Goal: Task Accomplishment & Management: Complete application form

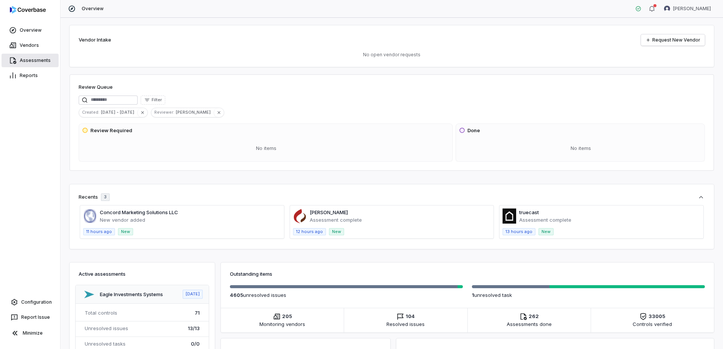
click at [22, 61] on link "Assessments" at bounding box center [30, 61] width 57 height 14
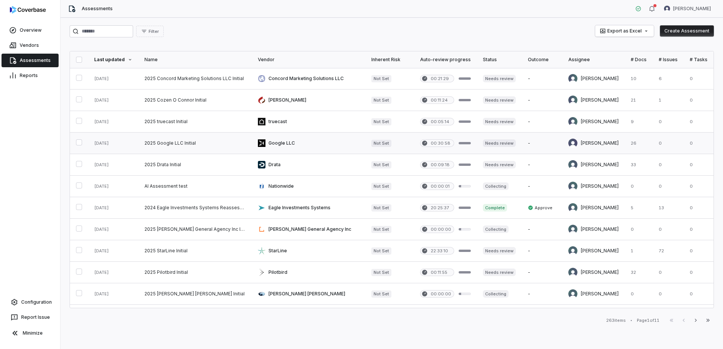
click at [287, 143] on link at bounding box center [308, 143] width 113 height 21
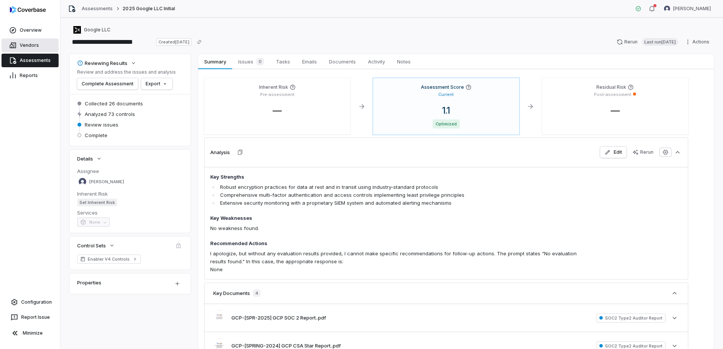
click at [33, 47] on link "Vendors" at bounding box center [30, 46] width 57 height 14
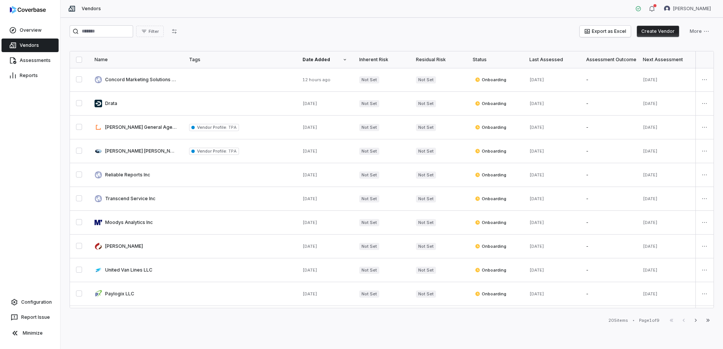
click at [651, 30] on button "Create Vendor" at bounding box center [658, 31] width 42 height 11
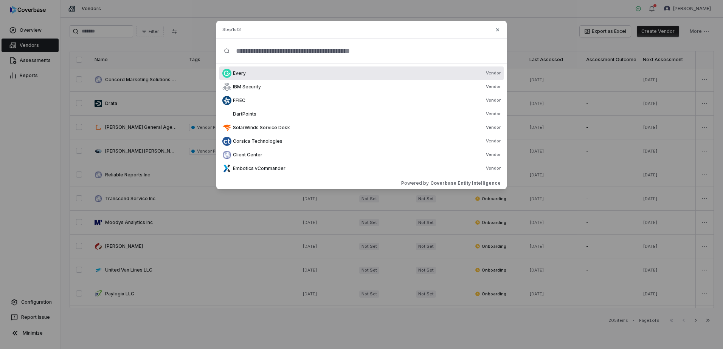
click at [250, 52] on input "text" at bounding box center [364, 51] width 269 height 24
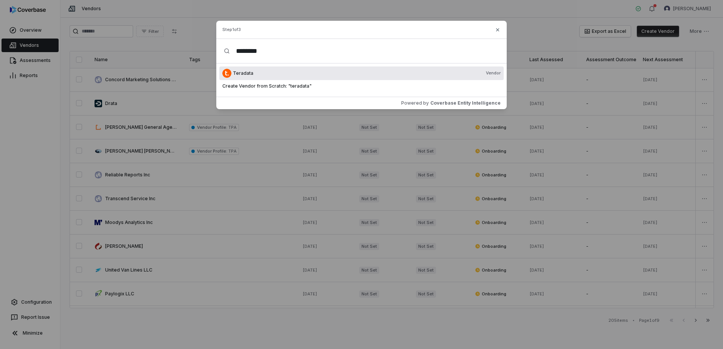
type input "********"
click at [253, 73] on div "Teradata Vendor" at bounding box center [367, 73] width 268 height 6
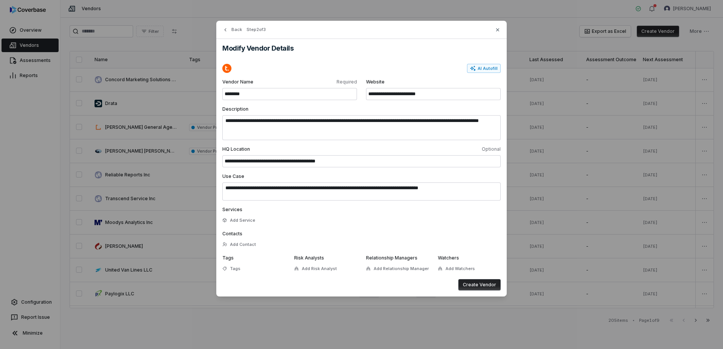
click at [476, 288] on button "Create Vendor" at bounding box center [479, 285] width 42 height 11
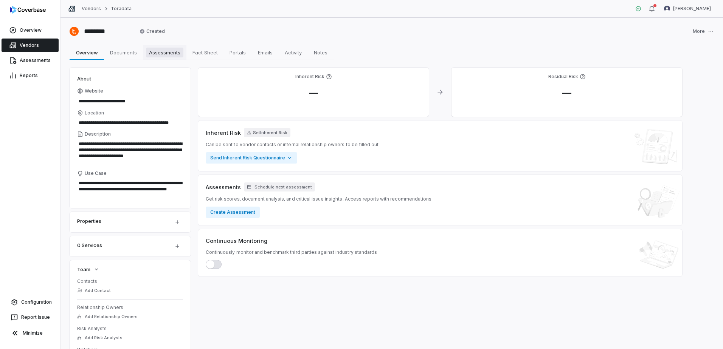
click at [169, 50] on span "Assessments" at bounding box center [164, 53] width 37 height 10
type textarea "*"
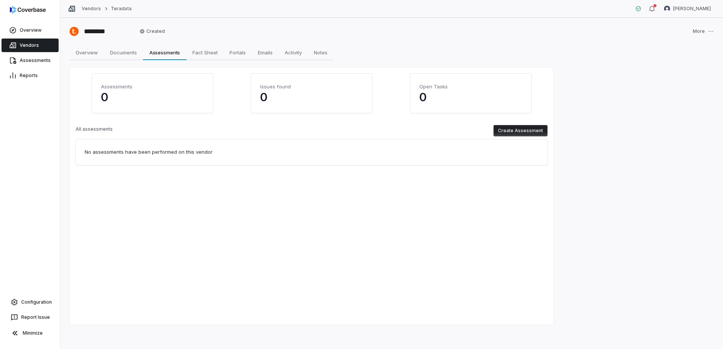
click at [512, 133] on button "Create Assessment" at bounding box center [521, 130] width 54 height 11
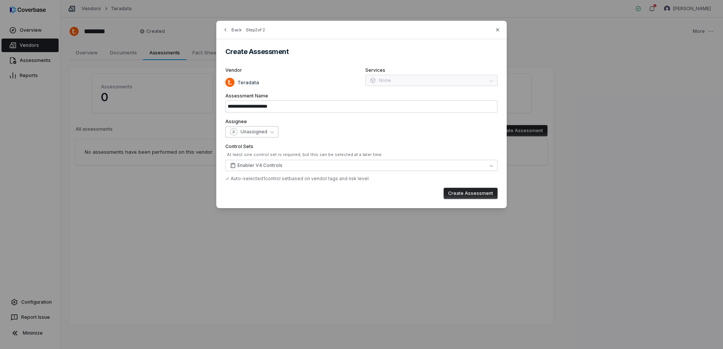
click at [266, 131] on span "Unassigned" at bounding box center [254, 132] width 27 height 6
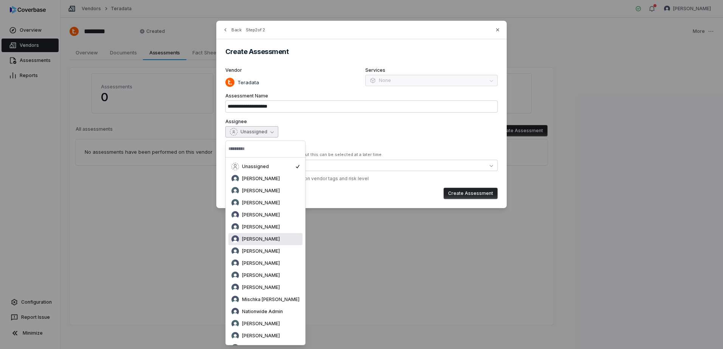
click at [276, 237] on span "[PERSON_NAME]" at bounding box center [261, 239] width 38 height 6
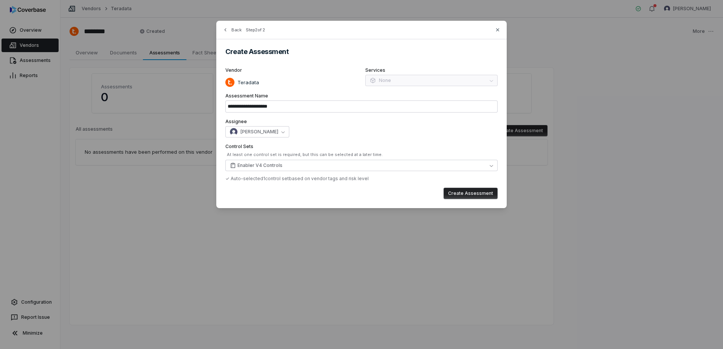
click at [476, 191] on button "Create Assessment" at bounding box center [471, 193] width 54 height 11
type input "**********"
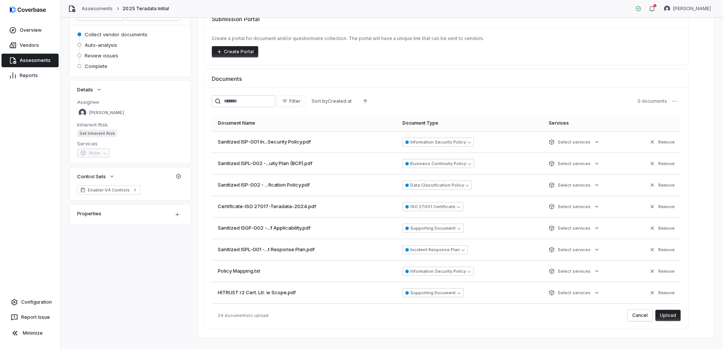
scroll to position [82, 0]
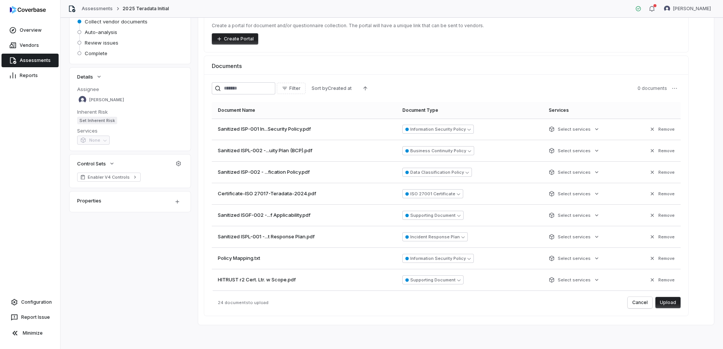
click at [669, 300] on button "Upload" at bounding box center [667, 302] width 25 height 11
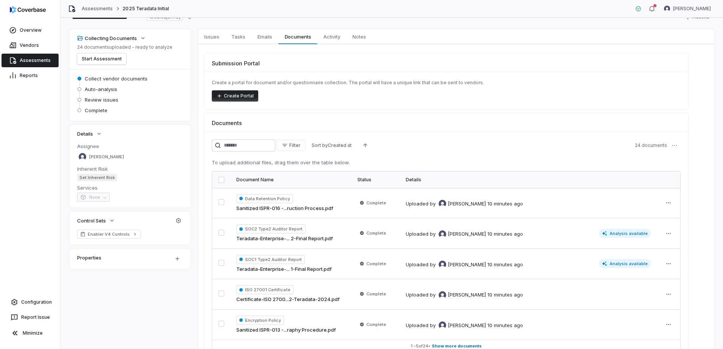
scroll to position [0, 0]
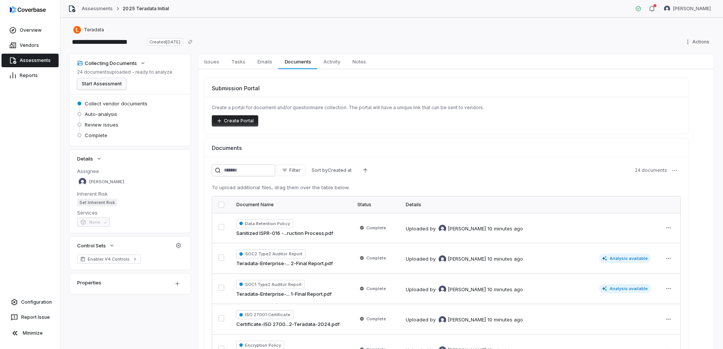
click at [89, 82] on button "Start Assessment" at bounding box center [101, 83] width 49 height 11
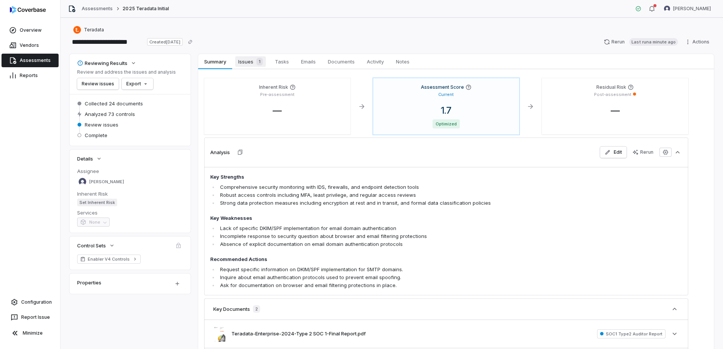
click at [251, 64] on span "Issues 1" at bounding box center [250, 61] width 31 height 11
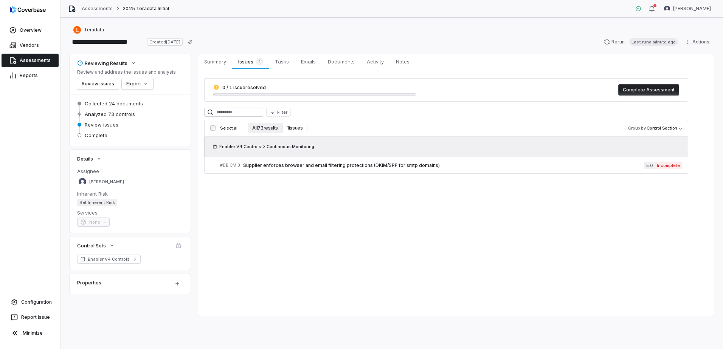
click at [271, 128] on button "All 73 results" at bounding box center [265, 128] width 35 height 11
